Goal: Task Accomplishment & Management: Use online tool/utility

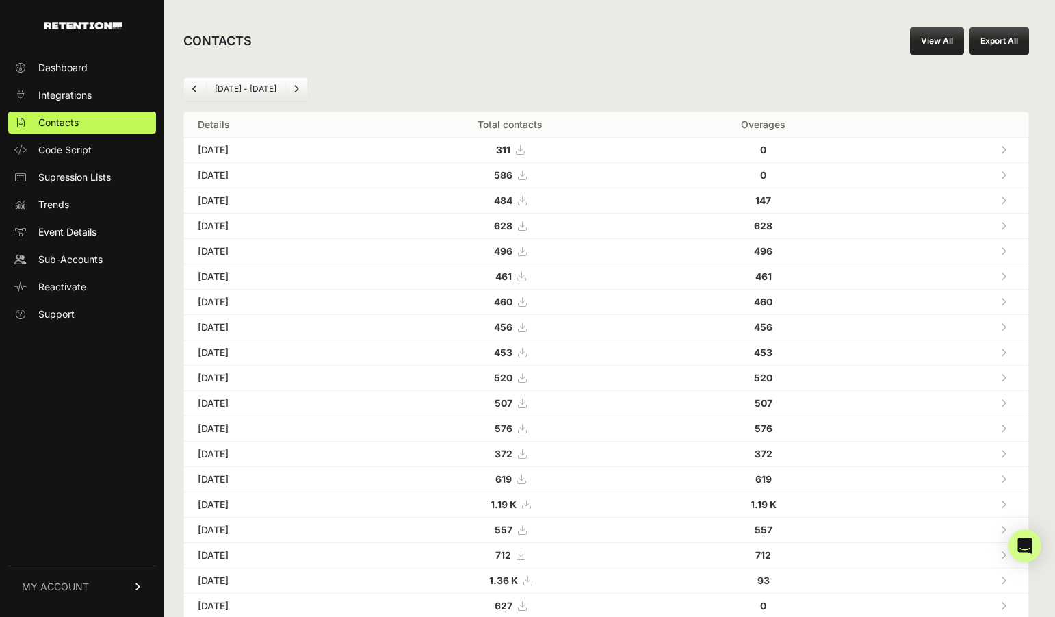
click at [934, 38] on link "View All" at bounding box center [937, 40] width 54 height 27
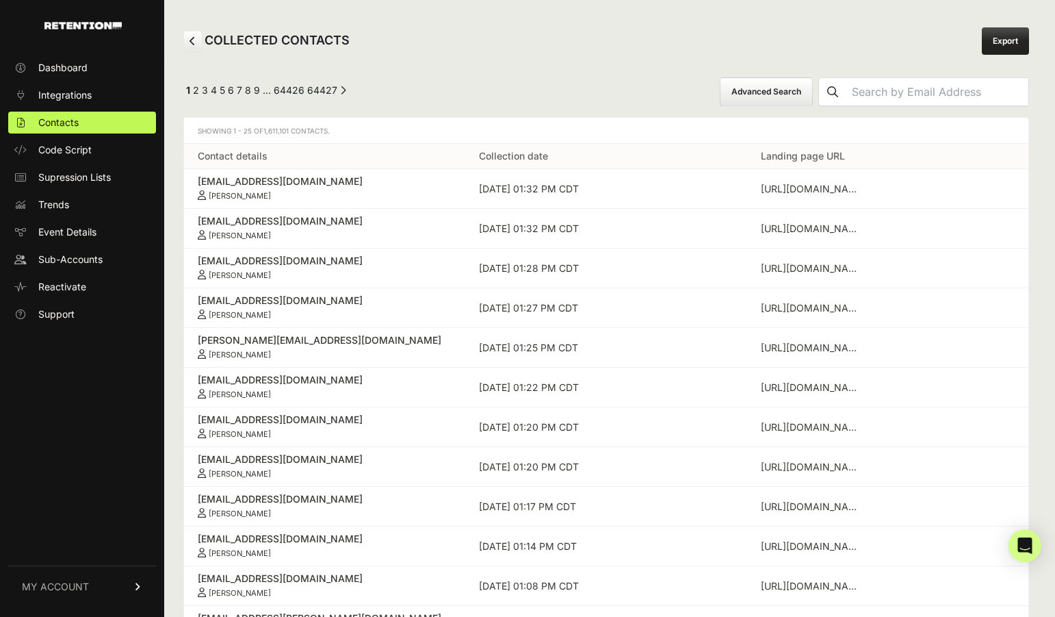
click at [764, 94] on button "Advanced Search" at bounding box center [766, 91] width 93 height 29
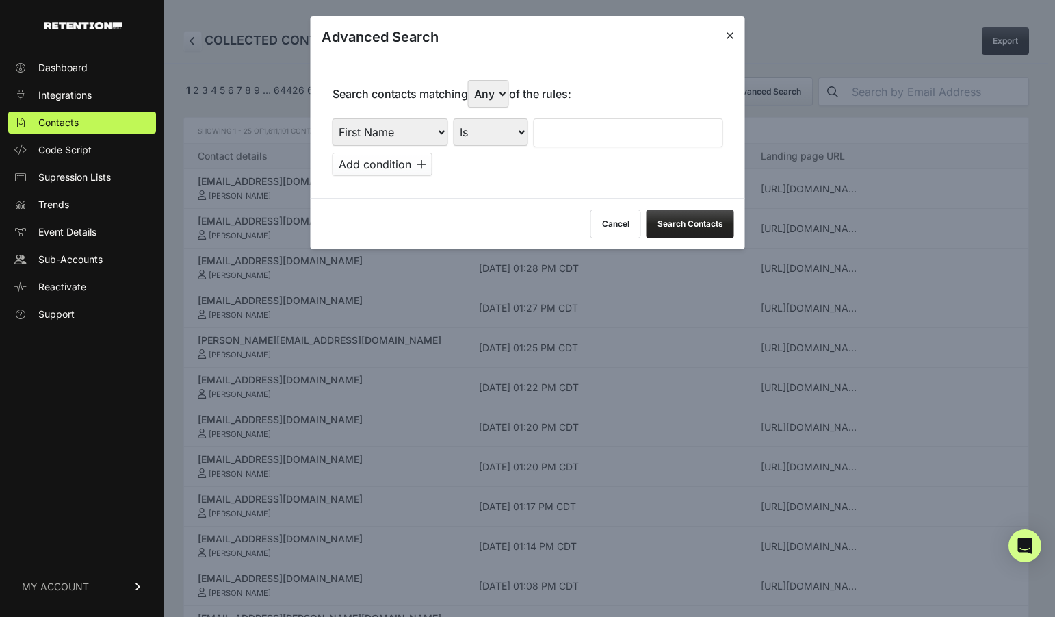
select select "landing_page_domain"
select select "contains"
drag, startPoint x: 517, startPoint y: 112, endPoint x: 571, endPoint y: 127, distance: 55.5
click at [571, 127] on div "First Name Last Name State City Email Email Domain Landing Domain Landing Page …" at bounding box center [528, 132] width 391 height 29
click at [571, 127] on input "text" at bounding box center [629, 132] width 190 height 29
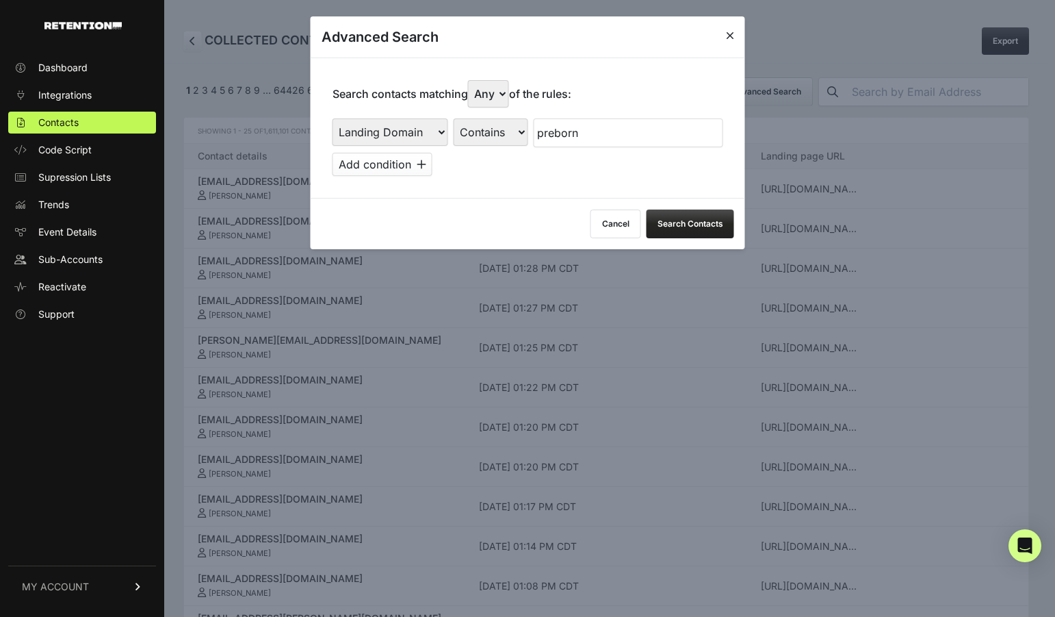
type input "preborn"
click at [684, 213] on button "Search Contacts" at bounding box center [691, 223] width 88 height 29
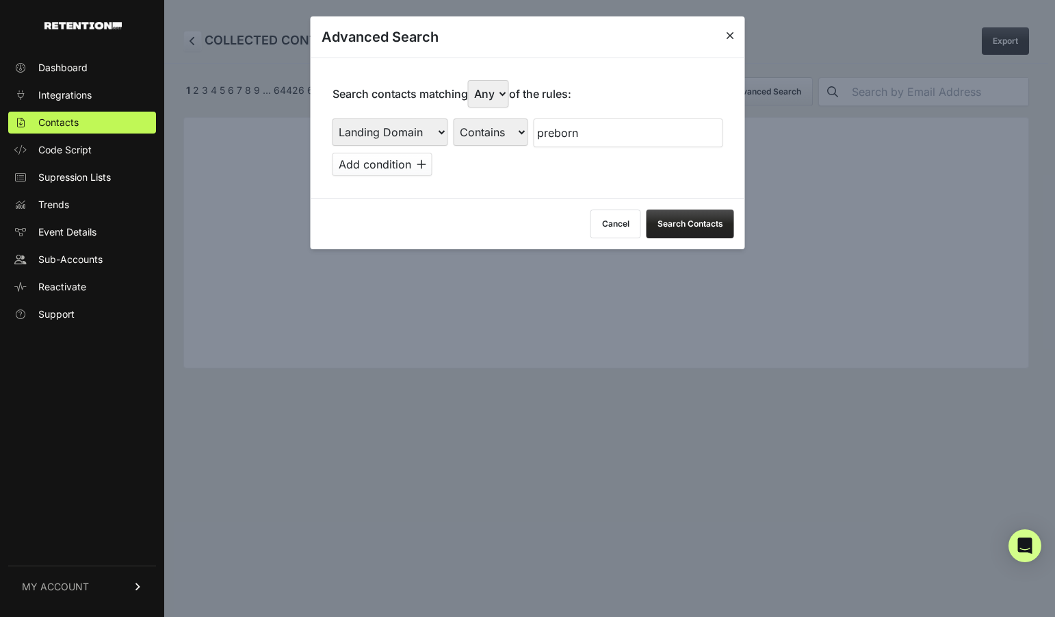
click at [707, 303] on div at bounding box center [527, 308] width 1055 height 617
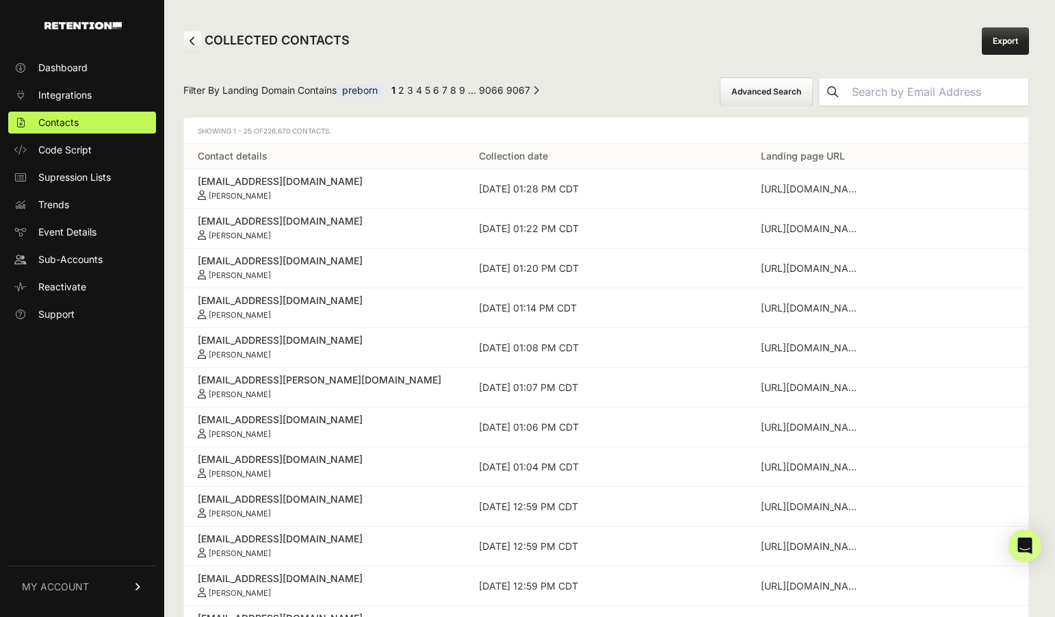
click at [1001, 43] on link "Export" at bounding box center [1005, 40] width 47 height 27
